Goal: Navigation & Orientation: Understand site structure

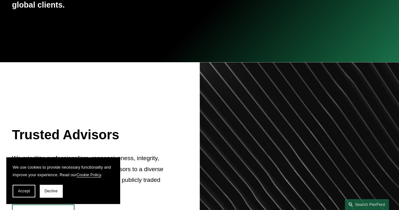
scroll to position [144, 0]
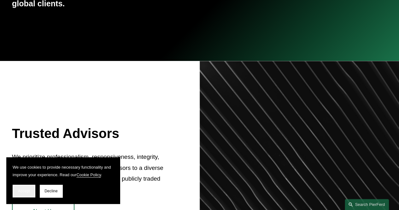
click at [30, 188] on button "Accept" at bounding box center [24, 190] width 23 height 13
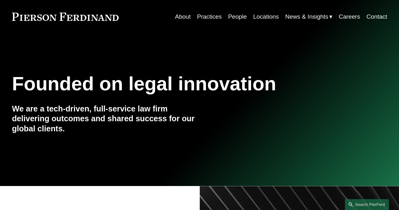
scroll to position [0, 0]
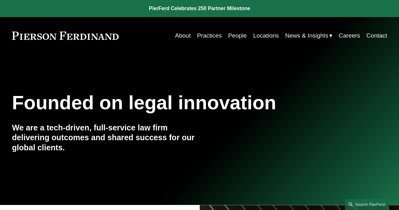
click at [185, 37] on link "About" at bounding box center [183, 36] width 16 height 12
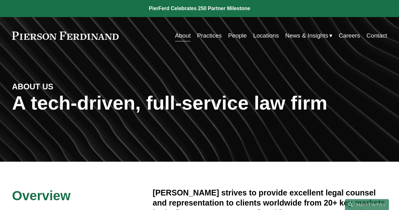
click at [209, 37] on link "Practices" at bounding box center [209, 36] width 25 height 12
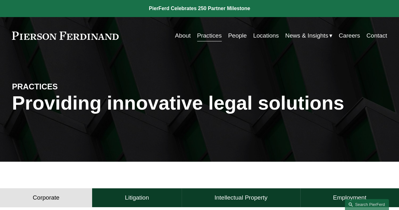
scroll to position [31, 0]
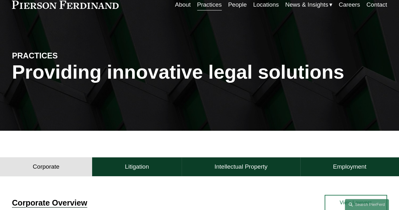
click at [236, 5] on link "People" at bounding box center [237, 5] width 19 height 12
click at [183, 8] on link "About" at bounding box center [183, 5] width 16 height 12
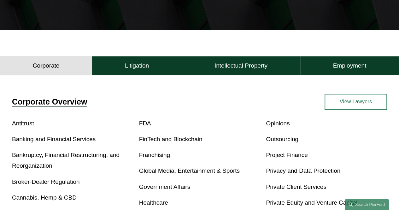
scroll to position [147, 0]
